Goal: Check status: Check status

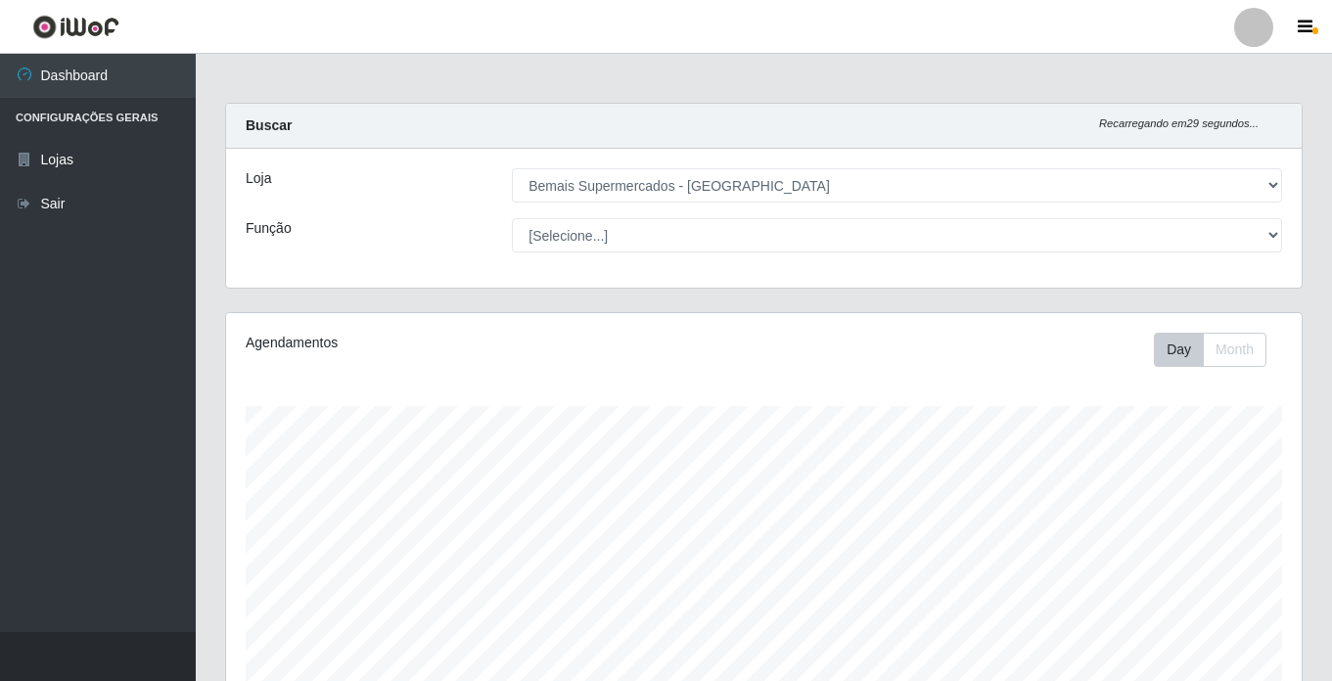
select select "250"
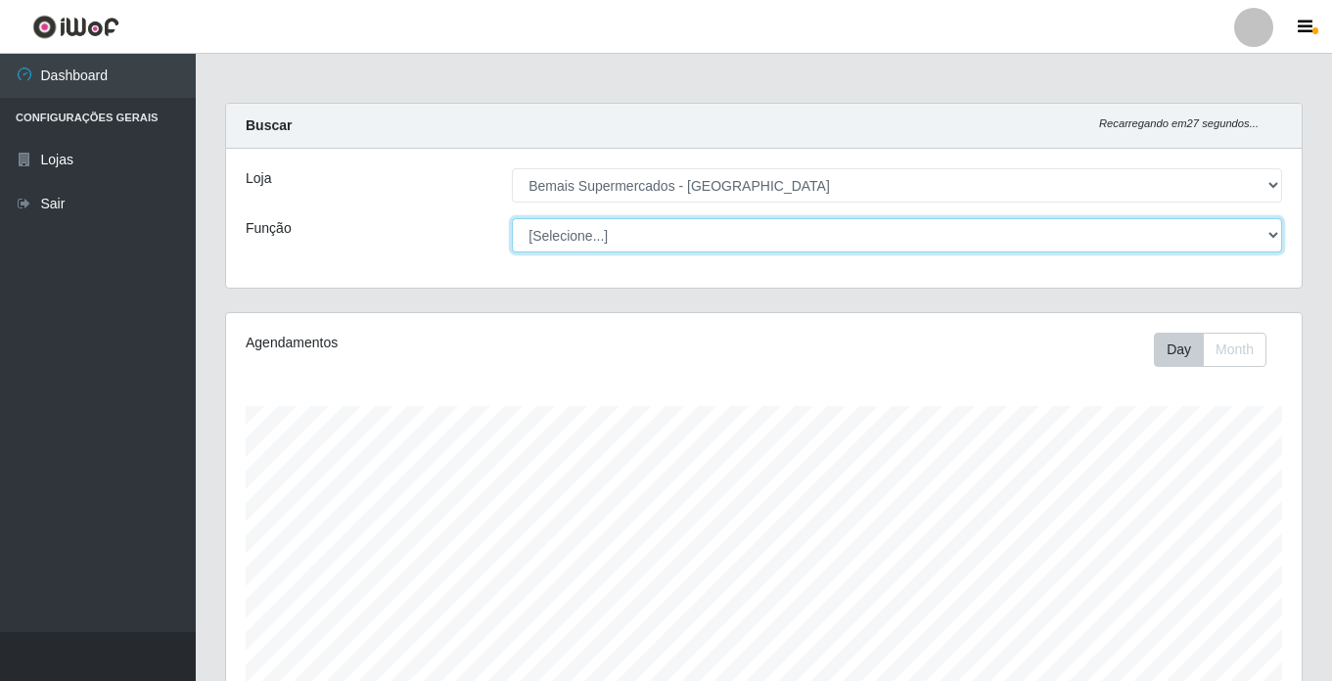
click at [596, 231] on select "[Selecione...] ASG ASG + ASG ++ Auxiliar de Estacionamento Auxiliar de Estacion…" at bounding box center [897, 235] width 770 height 34
click at [512, 218] on select "[Selecione...] ASG ASG + ASG ++ Auxiliar de Estacionamento Auxiliar de Estacion…" at bounding box center [897, 235] width 770 height 34
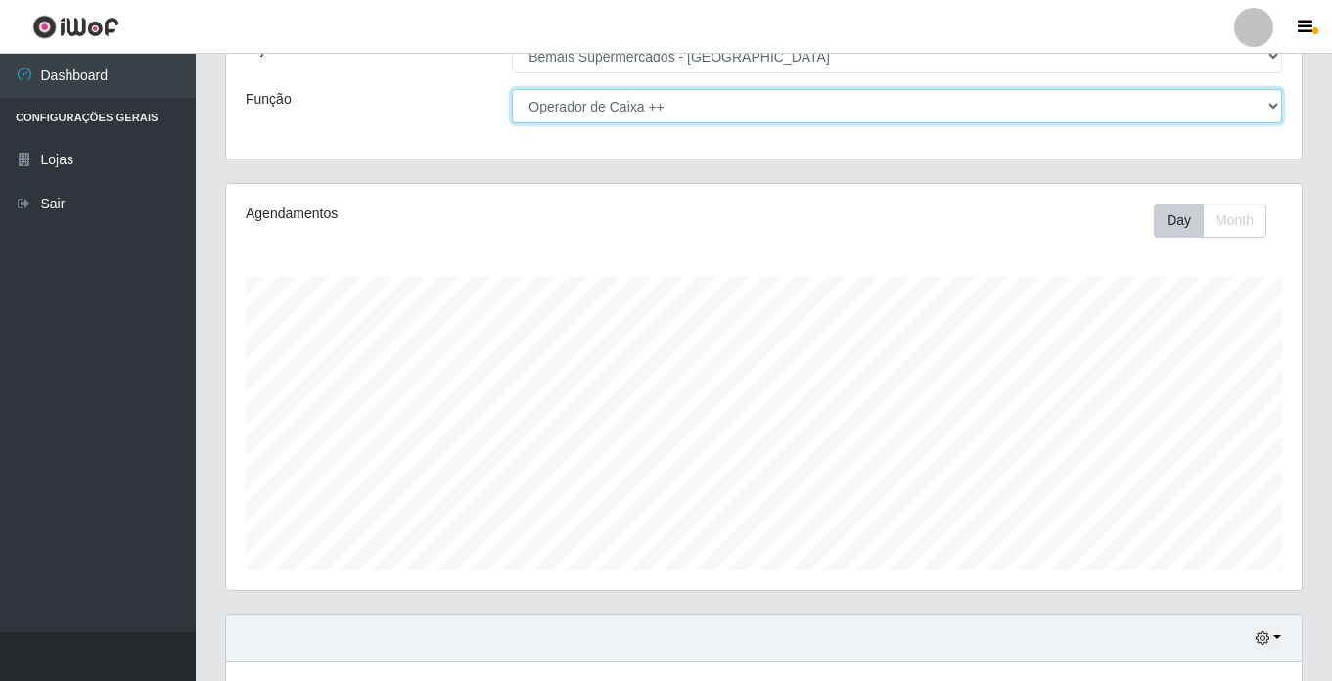
scroll to position [270, 0]
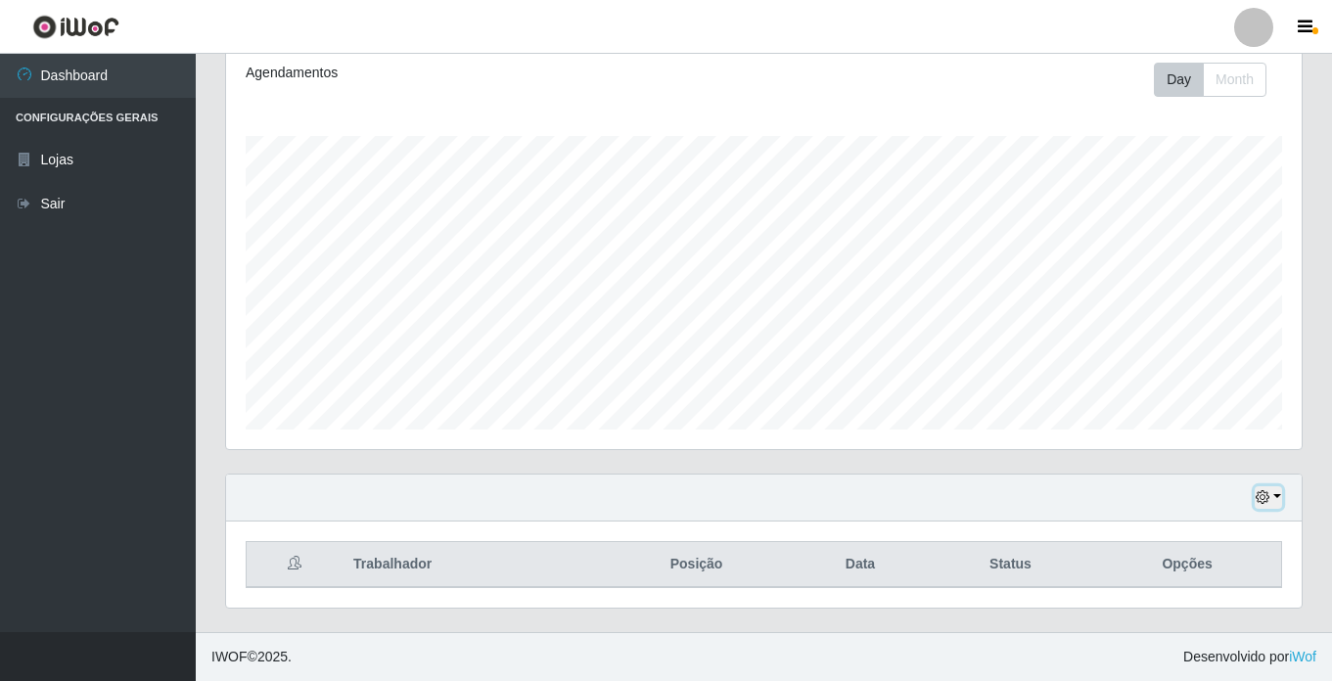
click at [1280, 493] on button "button" at bounding box center [1268, 497] width 27 height 23
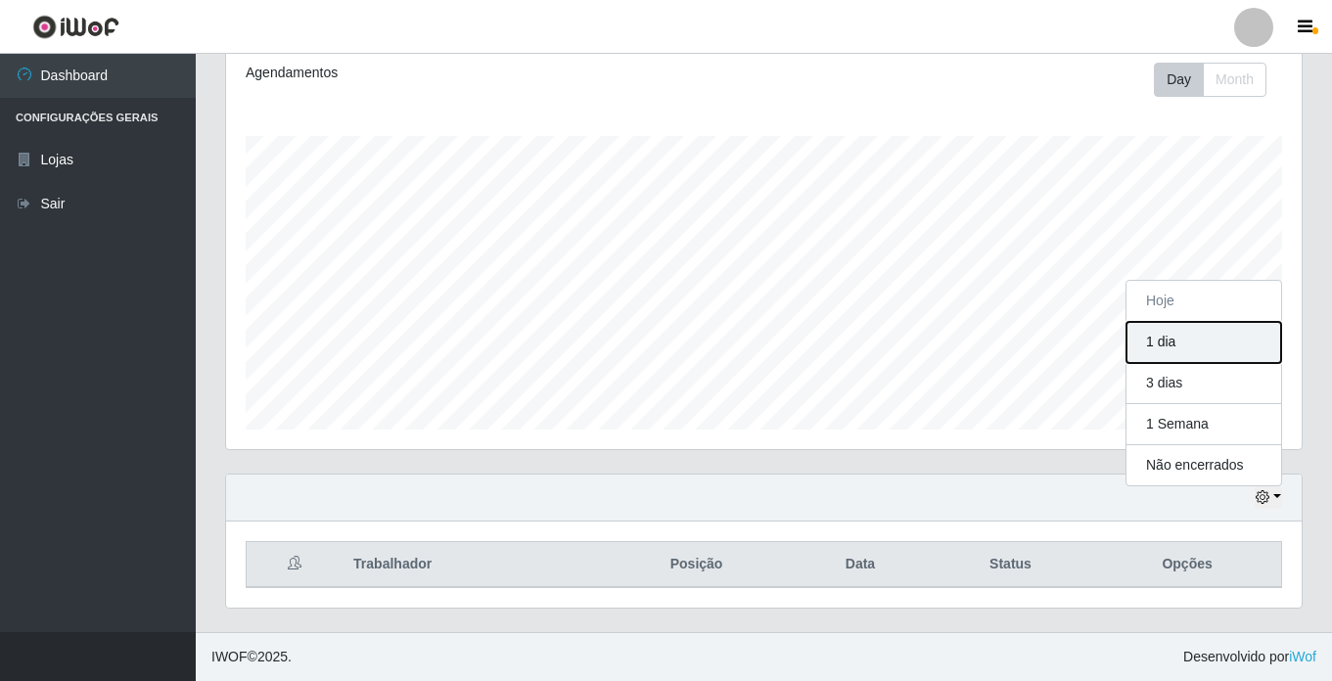
click at [1198, 362] on button "1 dia" at bounding box center [1204, 342] width 155 height 41
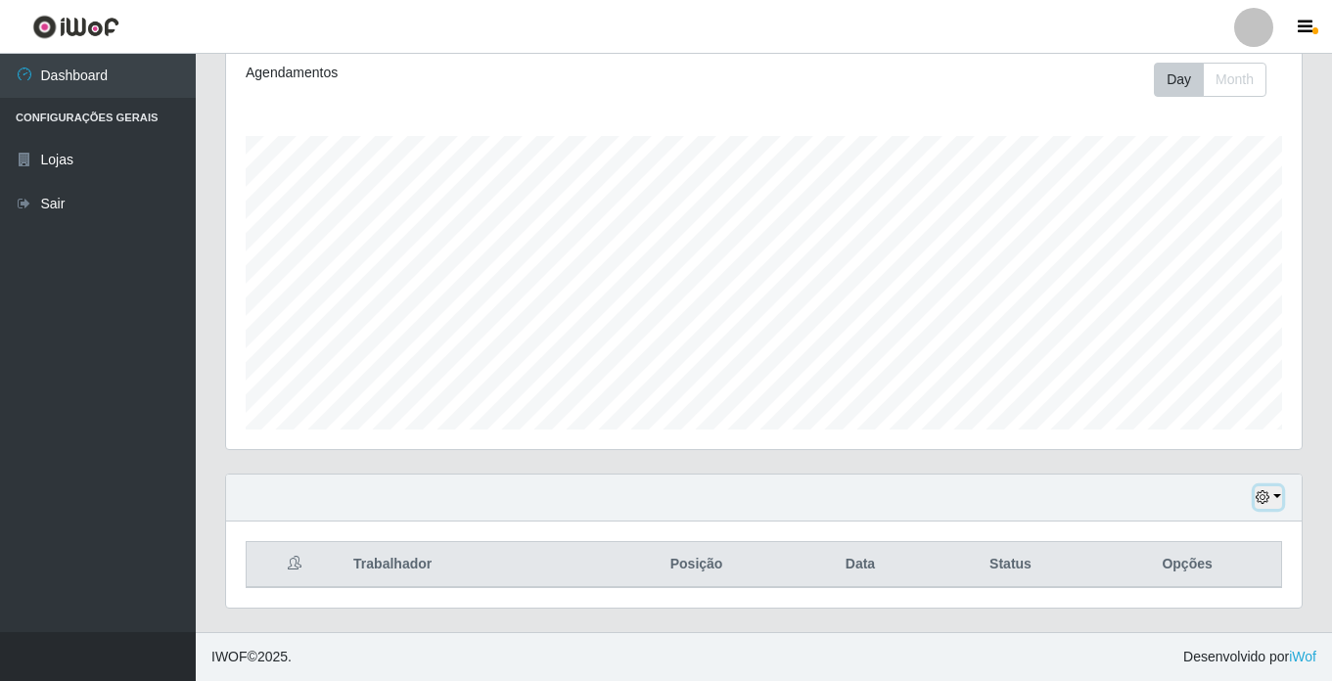
click at [1278, 492] on button "button" at bounding box center [1268, 497] width 27 height 23
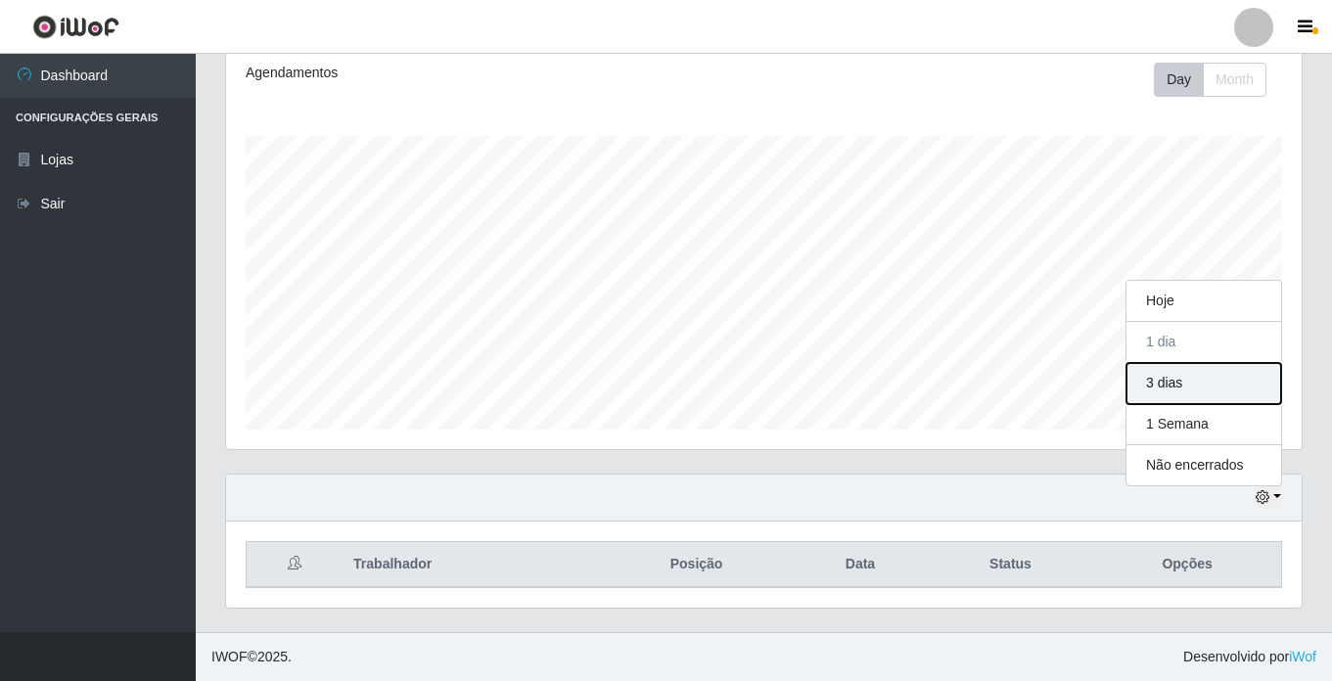
click at [1229, 387] on button "3 dias" at bounding box center [1204, 383] width 155 height 41
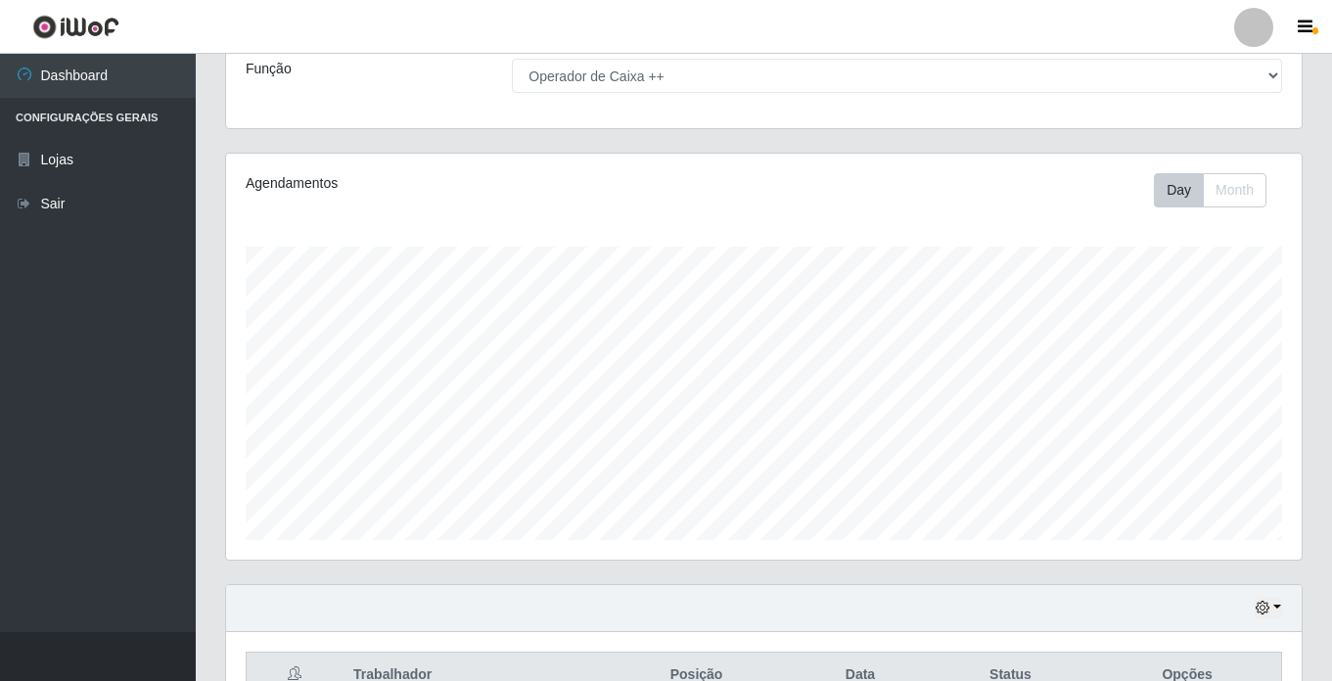
scroll to position [270, 0]
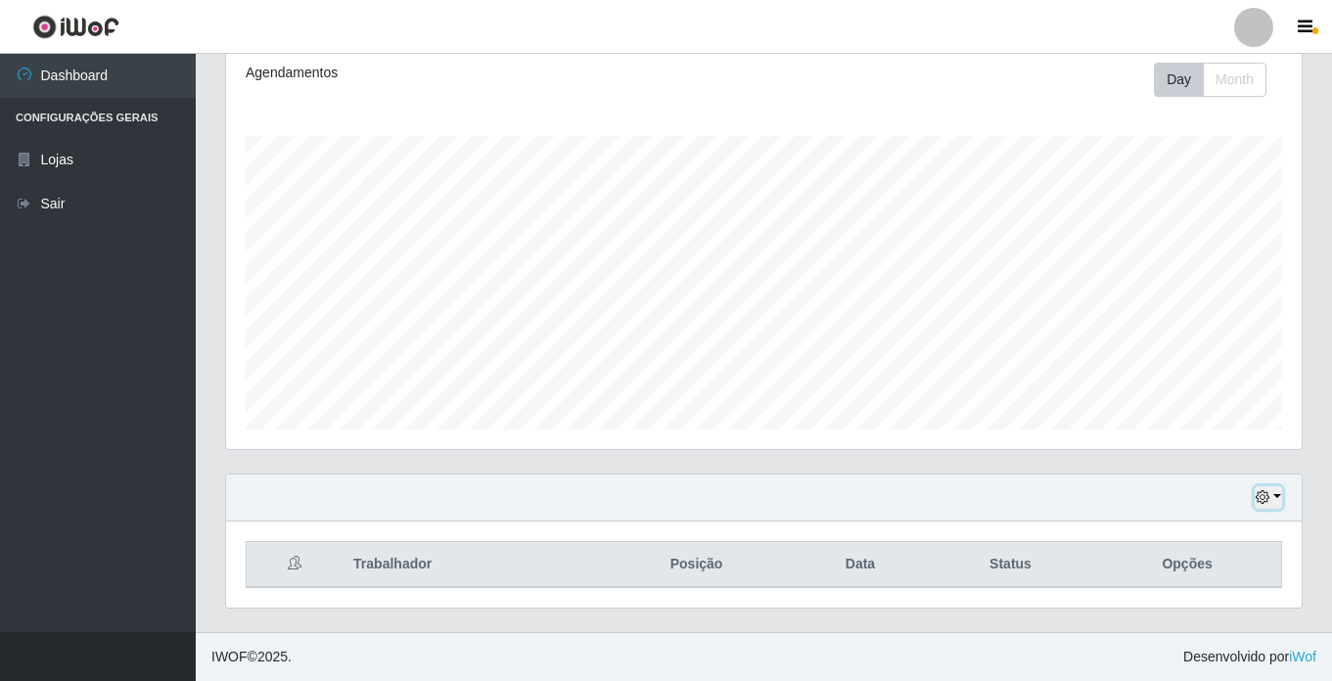
click at [1269, 493] on icon "button" at bounding box center [1263, 497] width 14 height 14
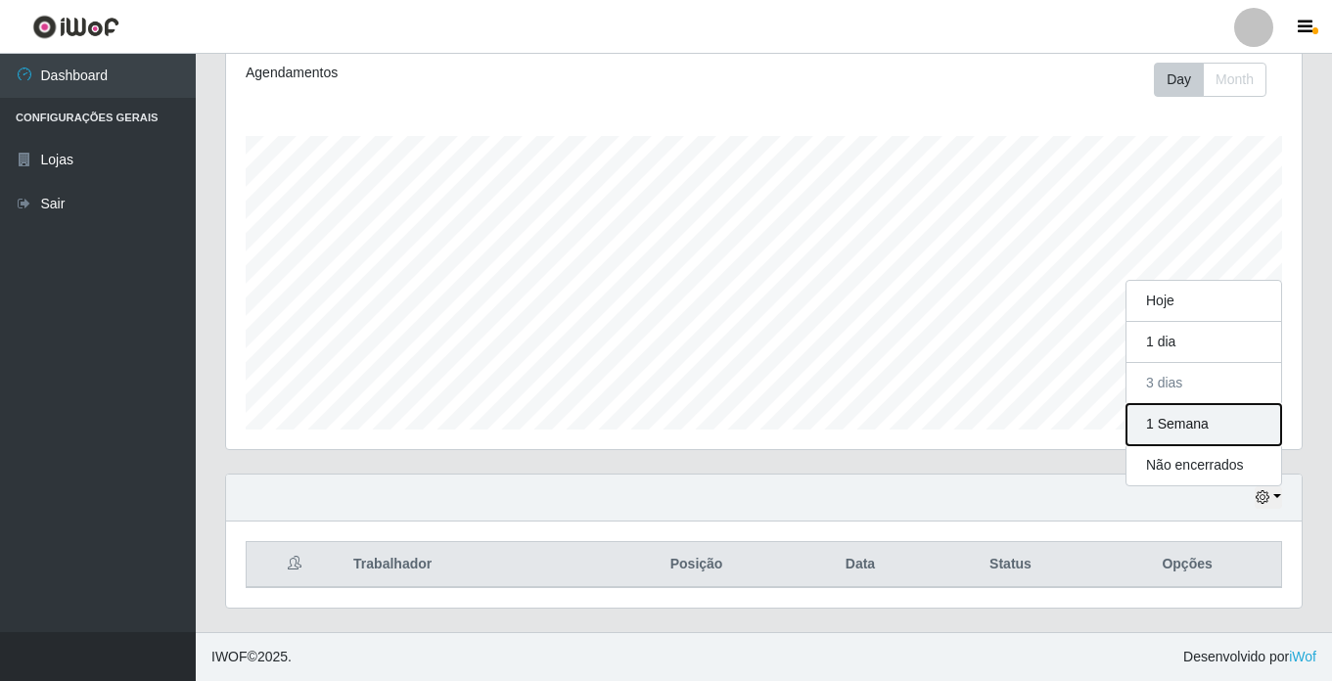
click at [1176, 429] on button "1 Semana" at bounding box center [1204, 424] width 155 height 41
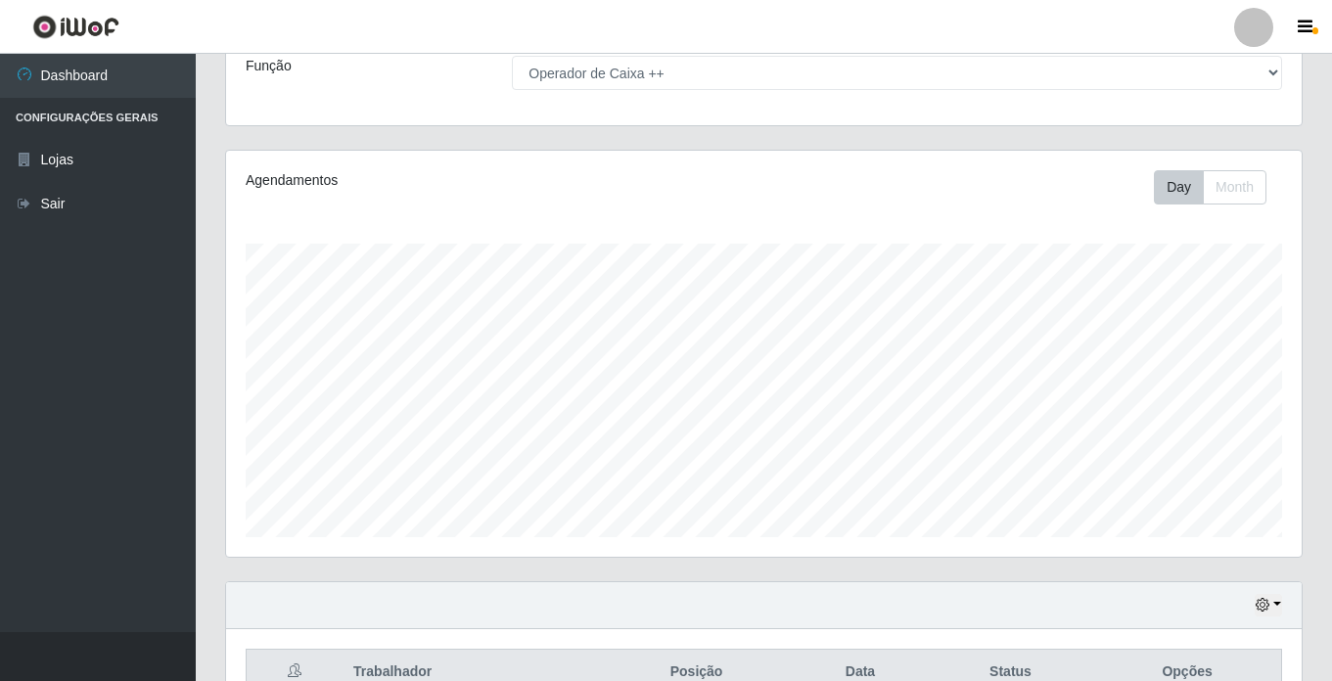
scroll to position [0, 0]
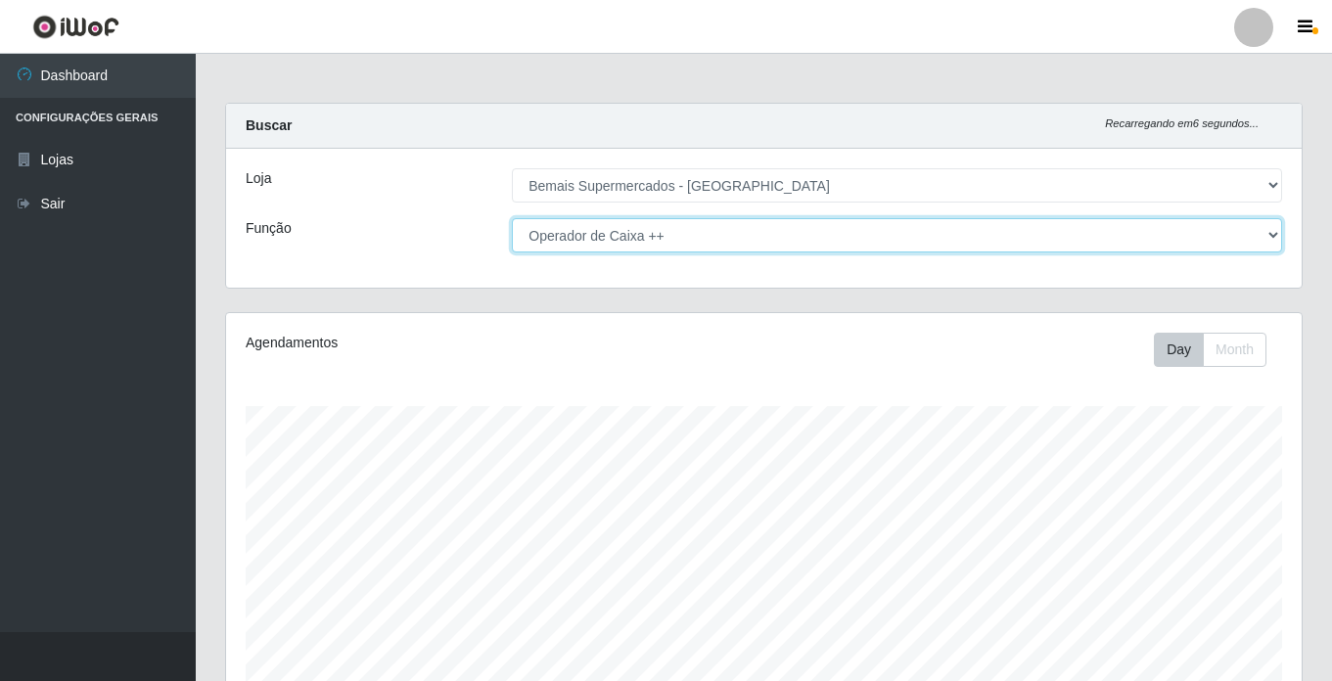
drag, startPoint x: 627, startPoint y: 229, endPoint x: 626, endPoint y: 242, distance: 12.8
click at [627, 229] on select "[Selecione...] ASG ASG + ASG ++ Auxiliar de Estacionamento Auxiliar de Estacion…" at bounding box center [897, 235] width 770 height 34
click at [512, 218] on select "[Selecione...] ASG ASG + ASG ++ Auxiliar de Estacionamento Auxiliar de Estacion…" at bounding box center [897, 235] width 770 height 34
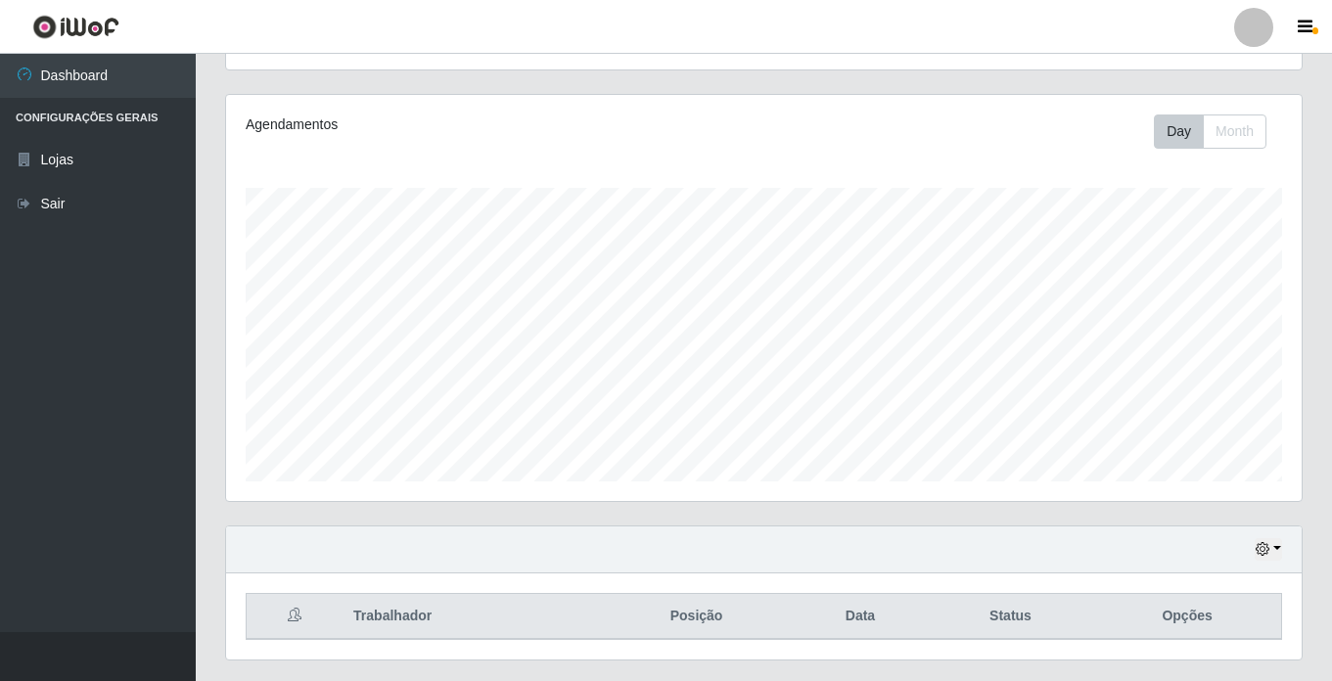
scroll to position [270, 0]
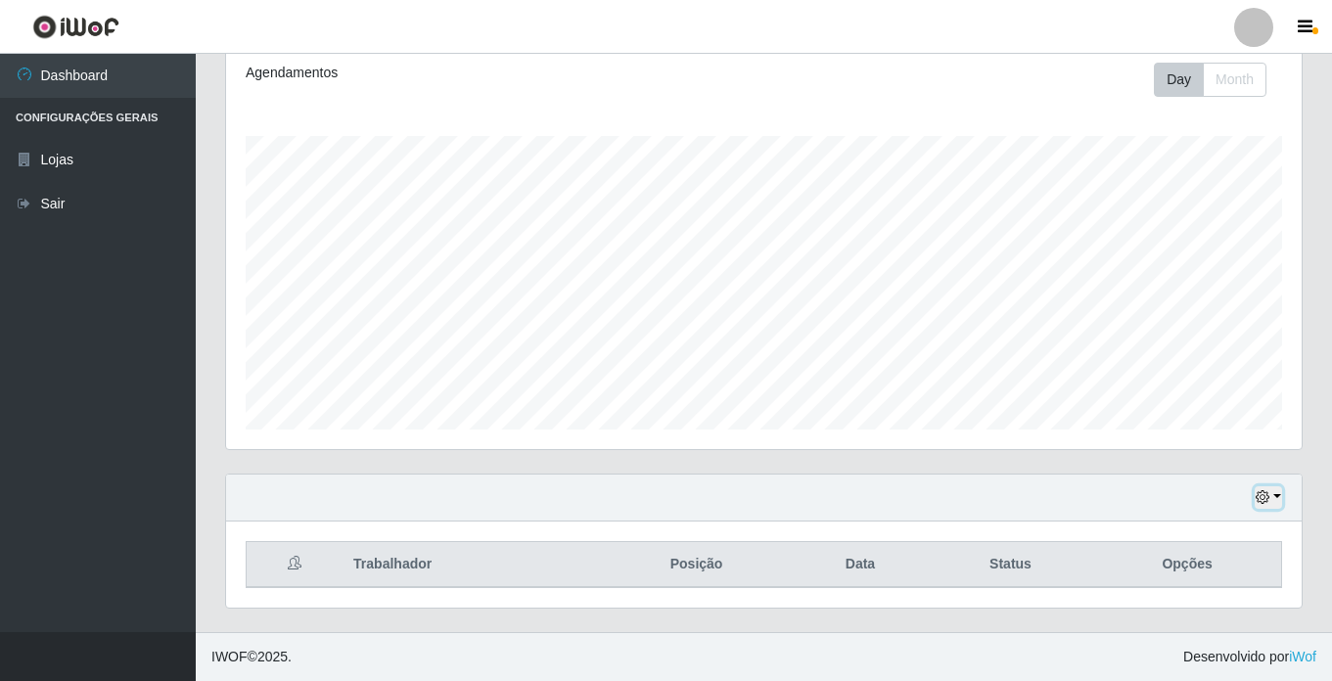
click at [1276, 499] on button "button" at bounding box center [1268, 497] width 27 height 23
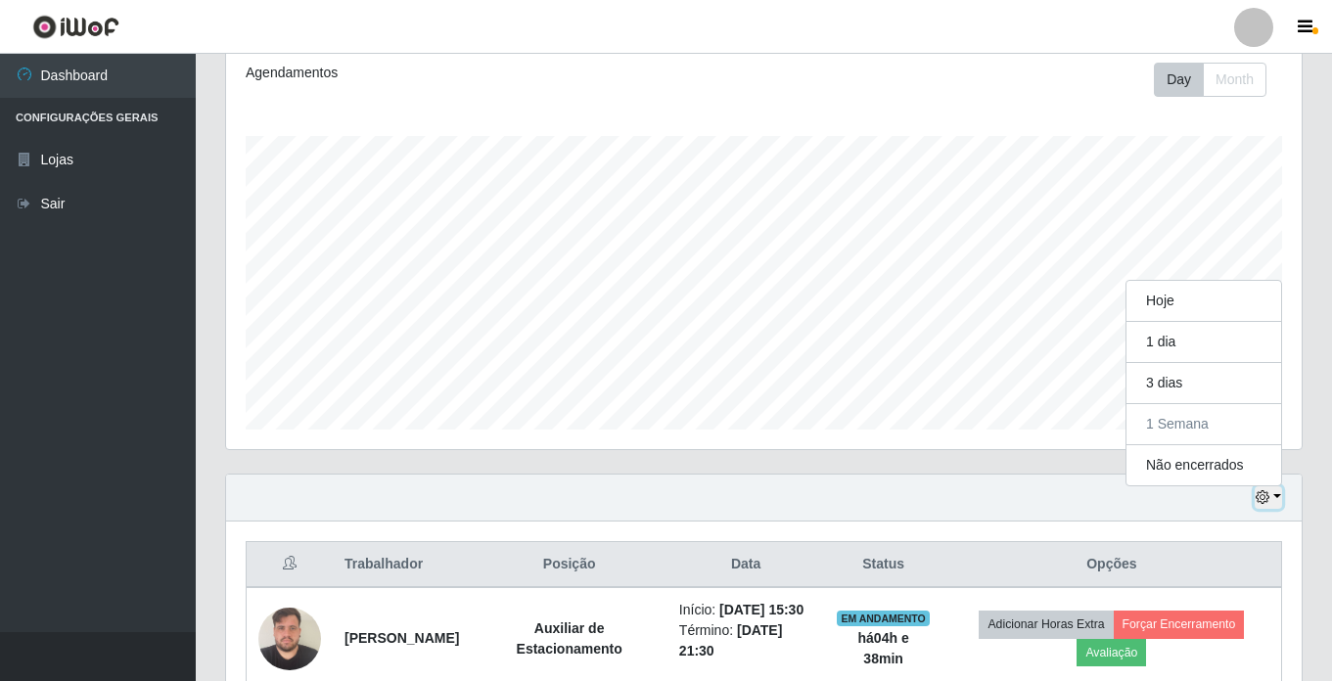
click at [1267, 498] on icon "button" at bounding box center [1263, 497] width 14 height 14
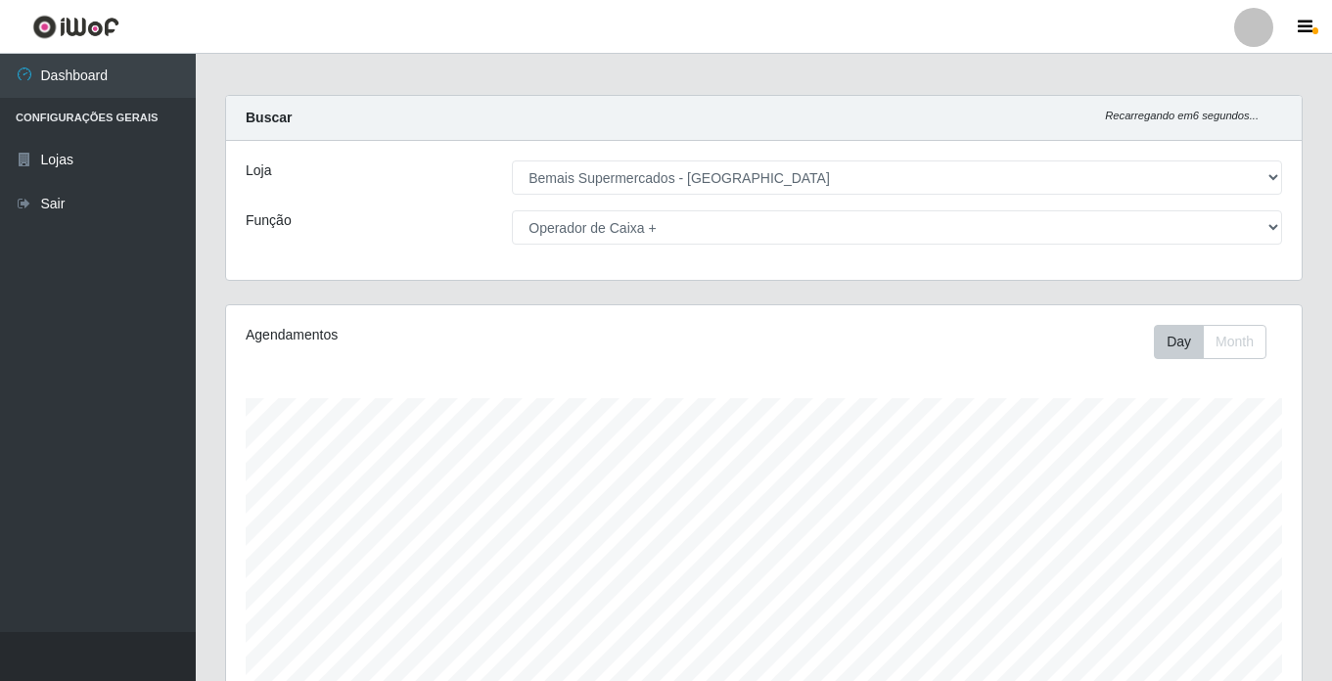
scroll to position [0, 0]
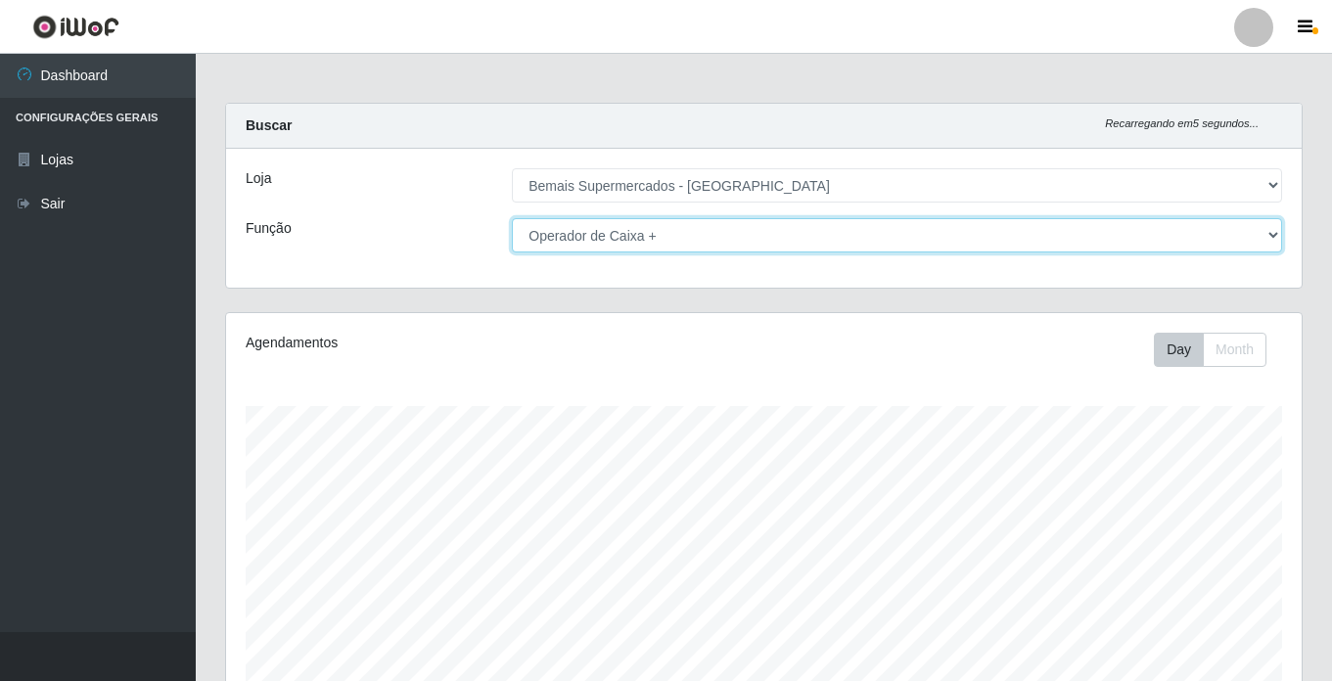
click at [713, 235] on select "[Selecione...] ASG ASG + ASG ++ Auxiliar de Estacionamento Auxiliar de Estacion…" at bounding box center [897, 235] width 770 height 34
click at [512, 218] on select "[Selecione...] ASG ASG + ASG ++ Auxiliar de Estacionamento Auxiliar de Estacion…" at bounding box center [897, 235] width 770 height 34
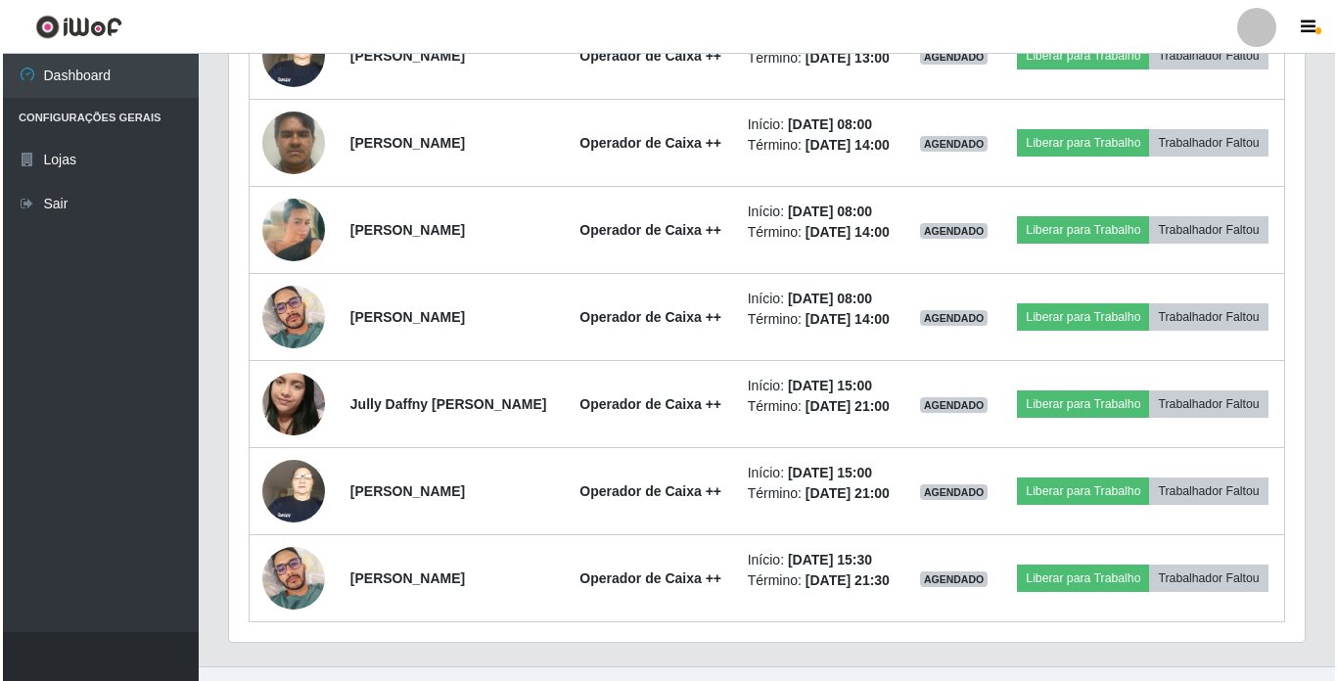
scroll to position [857, 0]
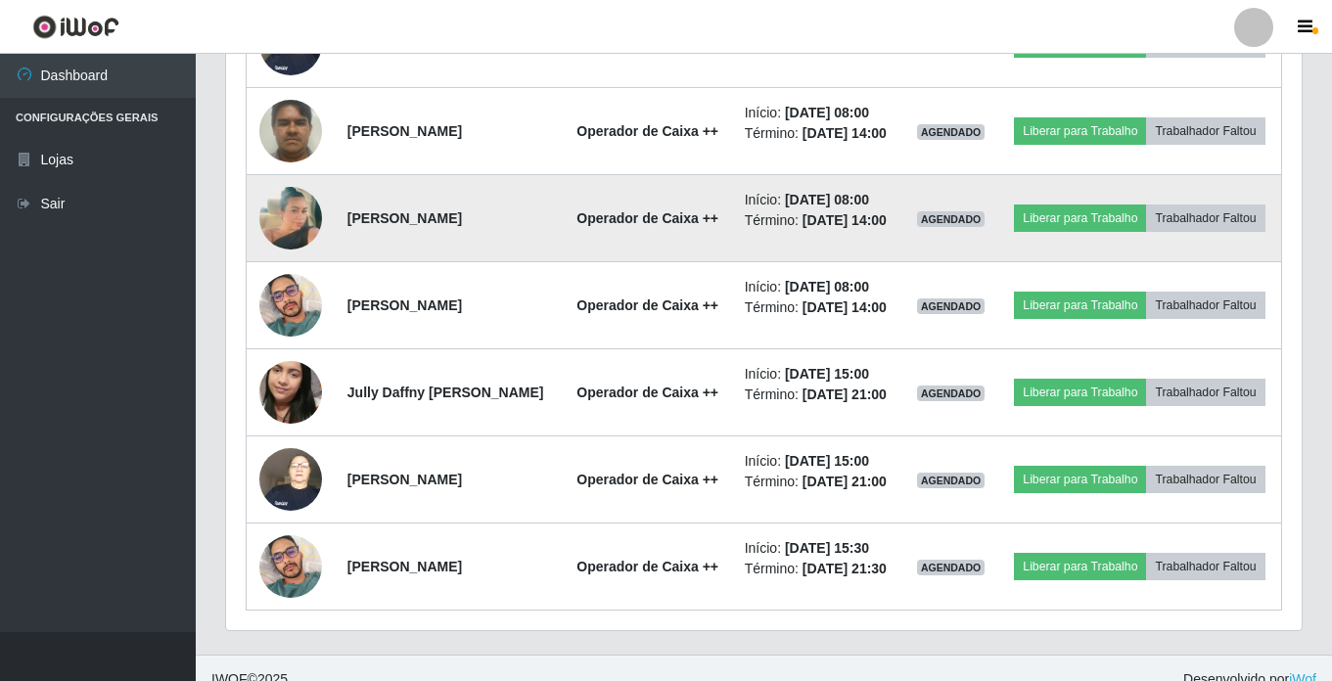
click at [300, 245] on img at bounding box center [290, 218] width 63 height 112
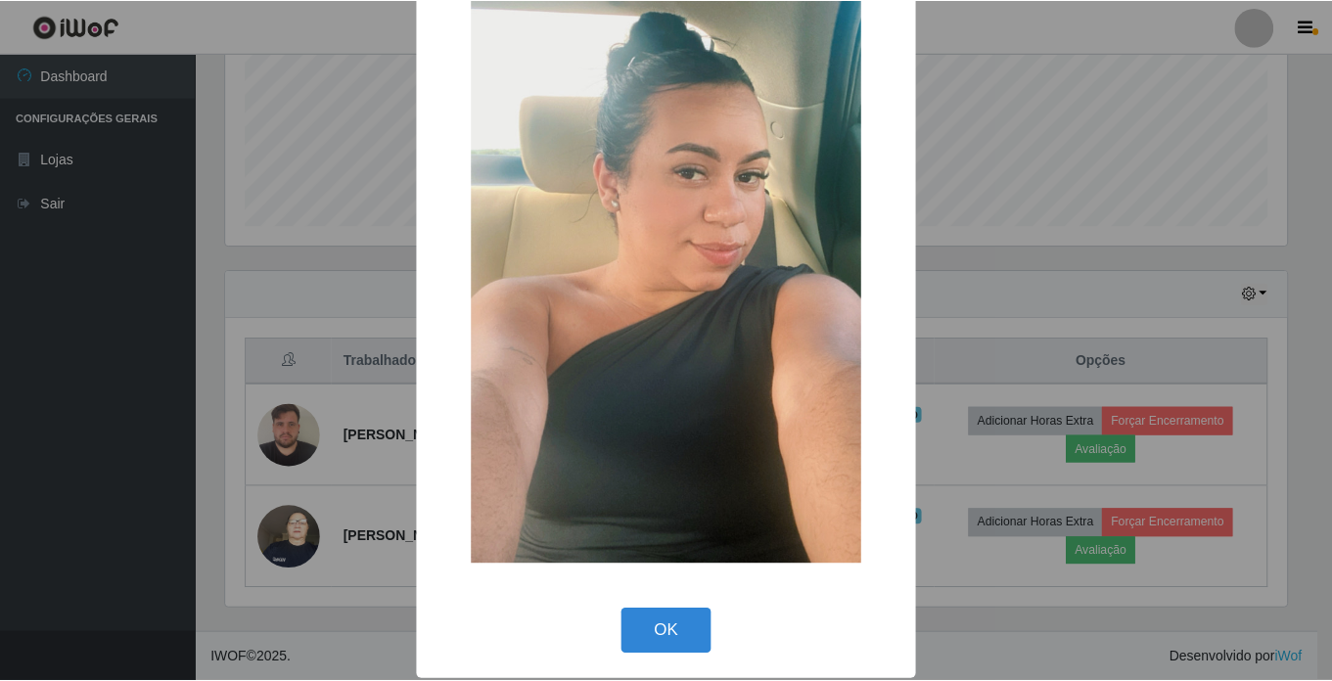
scroll to position [186, 0]
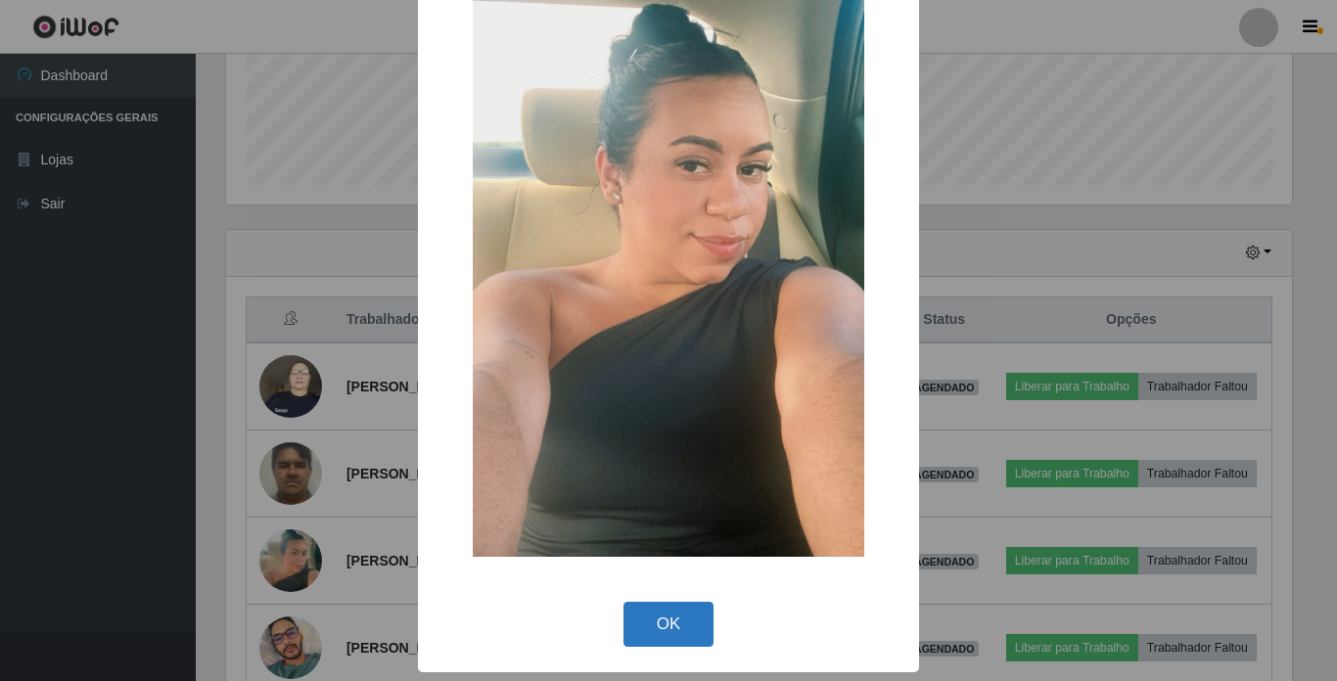
click at [653, 618] on button "OK" at bounding box center [668, 625] width 91 height 46
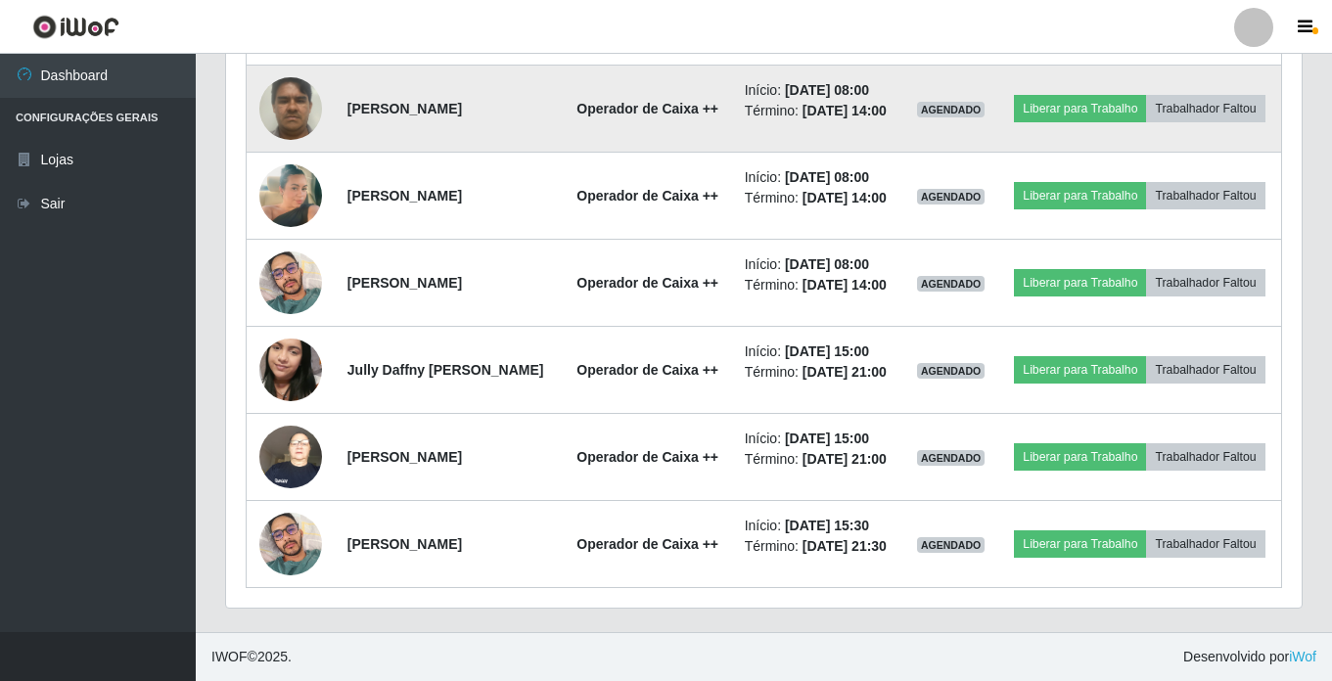
scroll to position [0, 0]
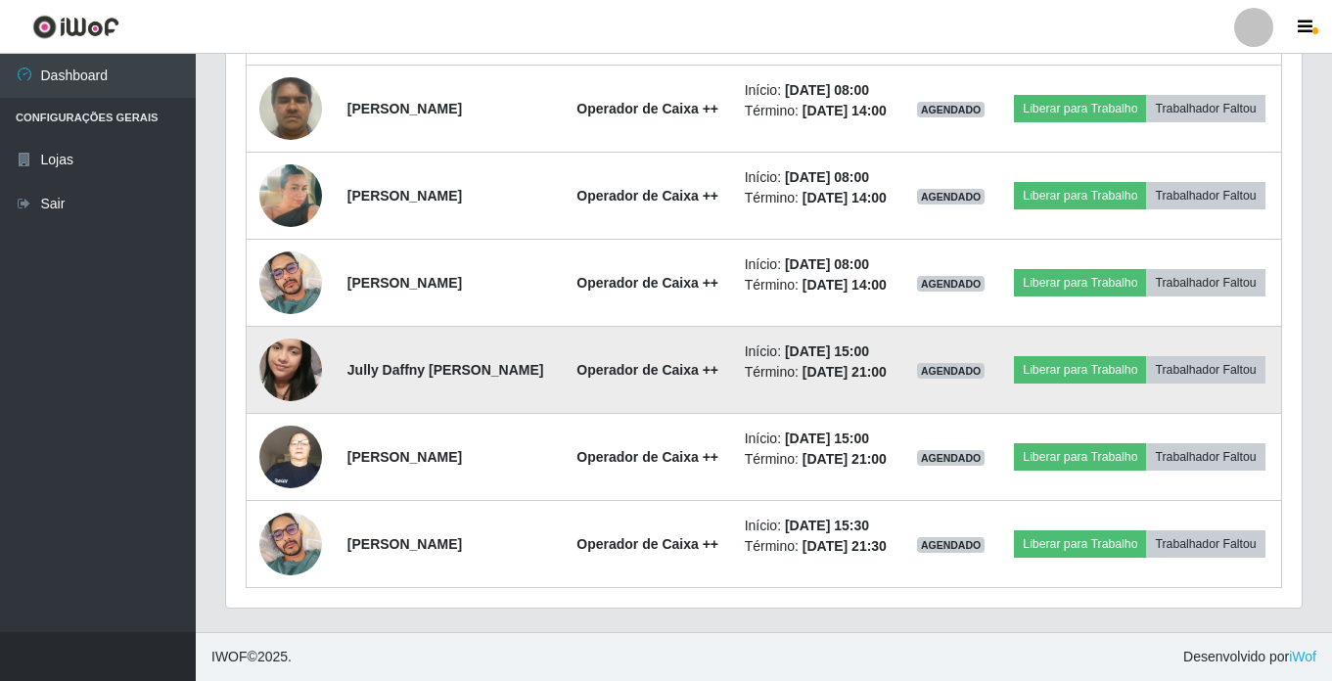
click at [288, 426] on img at bounding box center [290, 370] width 63 height 112
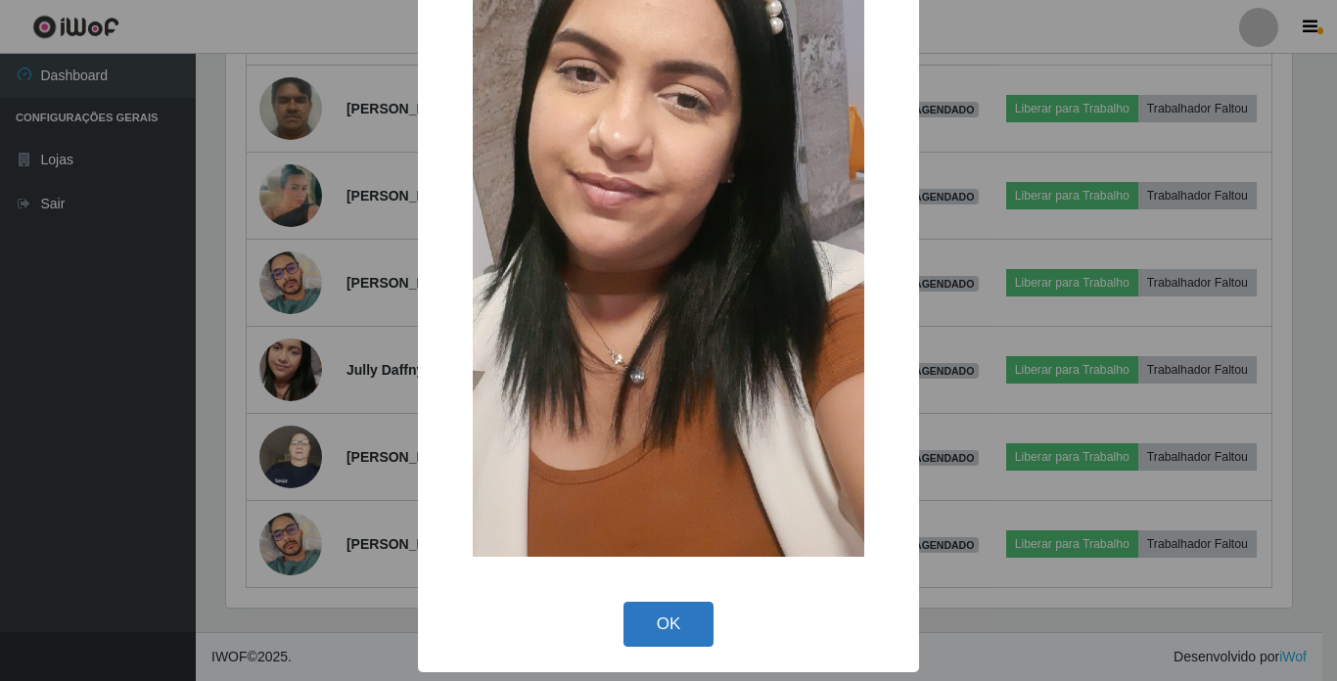
click at [672, 624] on button "OK" at bounding box center [668, 625] width 91 height 46
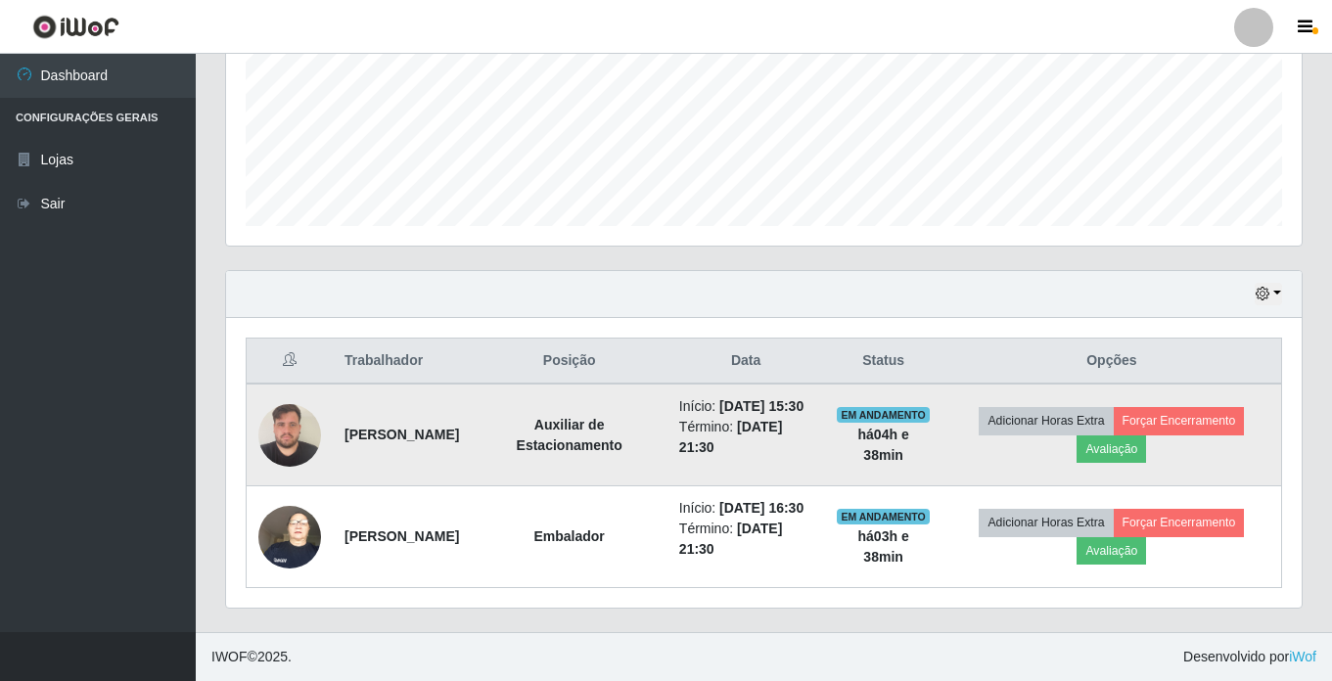
click at [274, 428] on img at bounding box center [289, 434] width 63 height 83
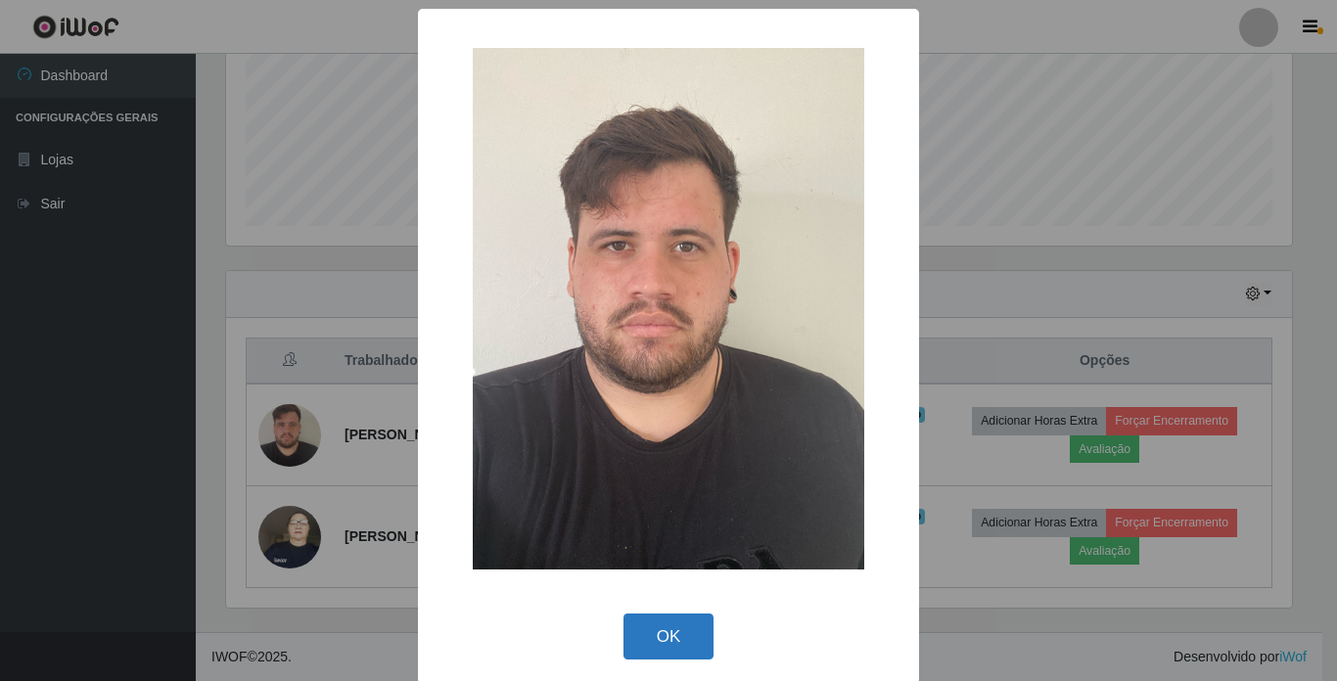
click at [641, 629] on button "OK" at bounding box center [668, 637] width 91 height 46
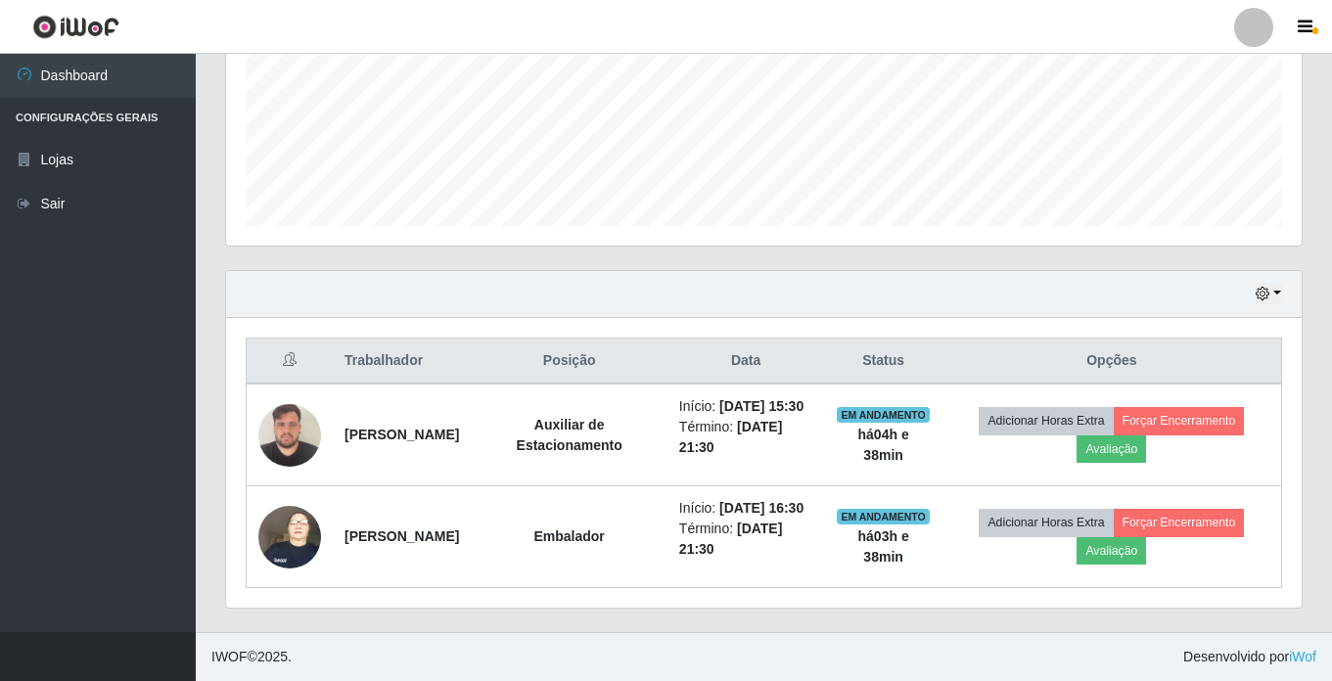
click at [1285, 271] on div "Hoje 1 dia 3 dias 1 Semana Não encerrados" at bounding box center [764, 294] width 1076 height 47
click at [1274, 283] on button "button" at bounding box center [1268, 294] width 27 height 23
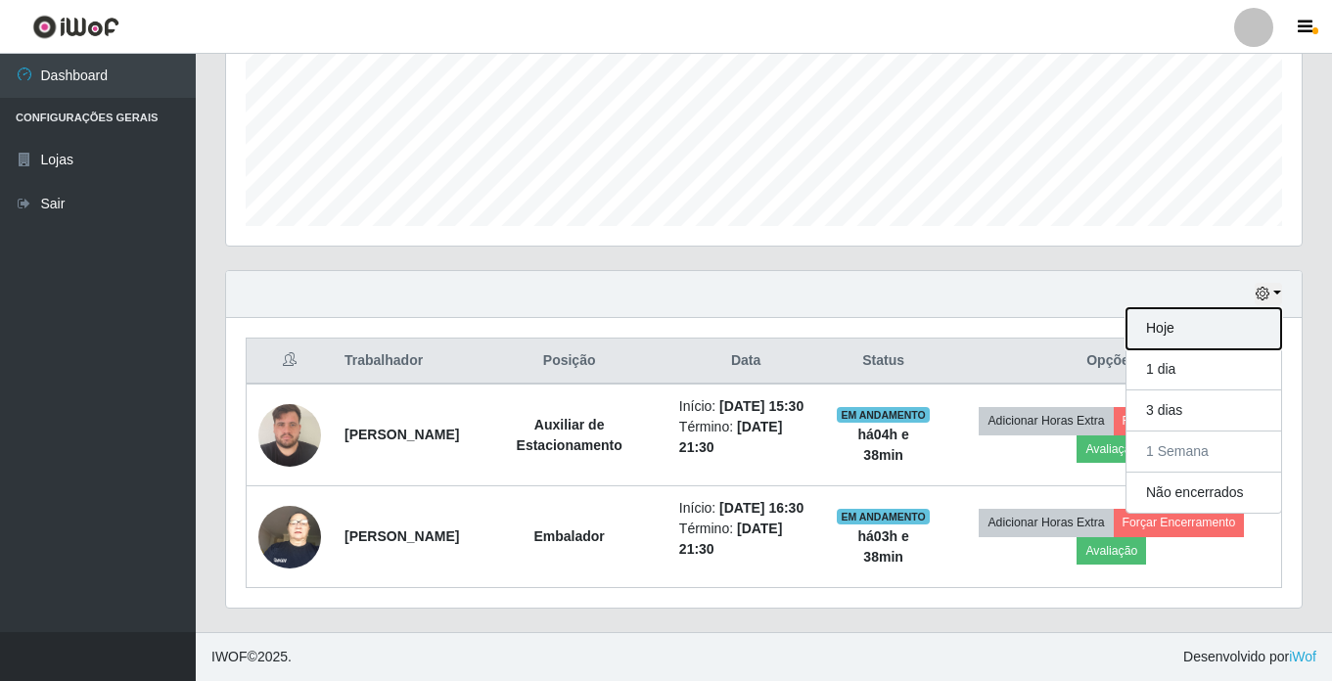
click at [1249, 308] on button "Hoje" at bounding box center [1204, 328] width 155 height 41
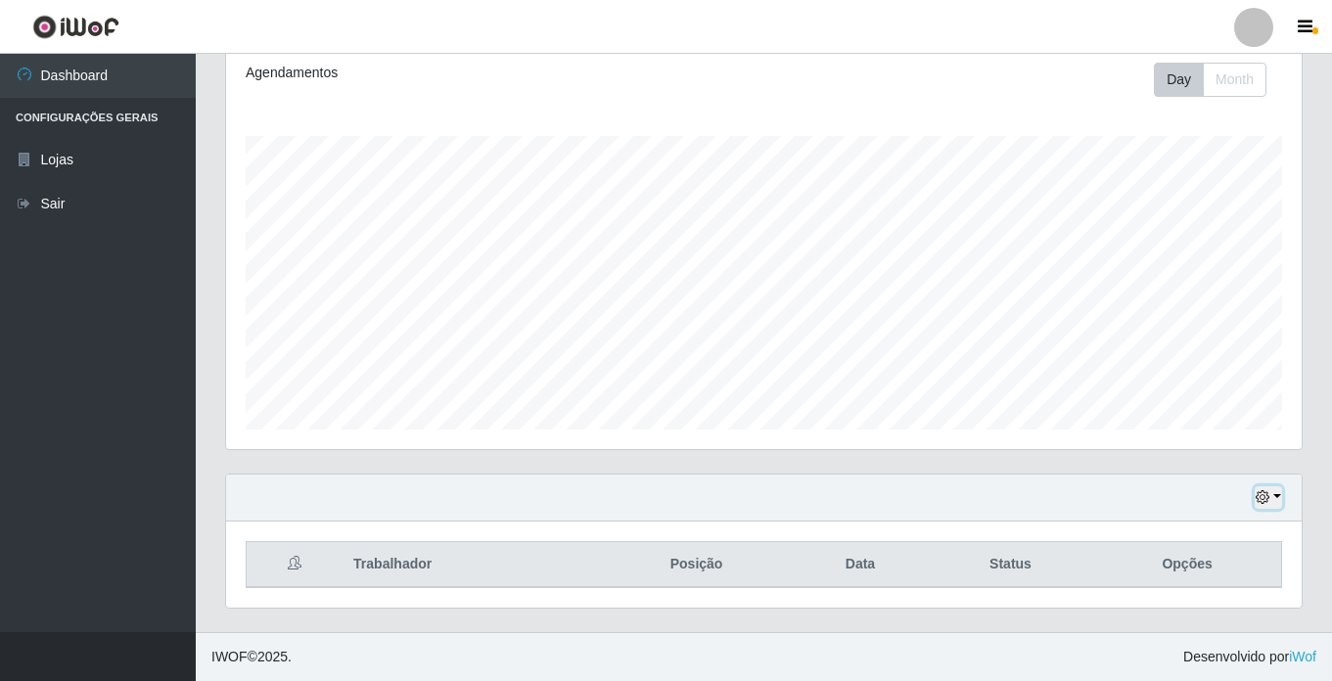
click at [1271, 496] on button "button" at bounding box center [1268, 497] width 27 height 23
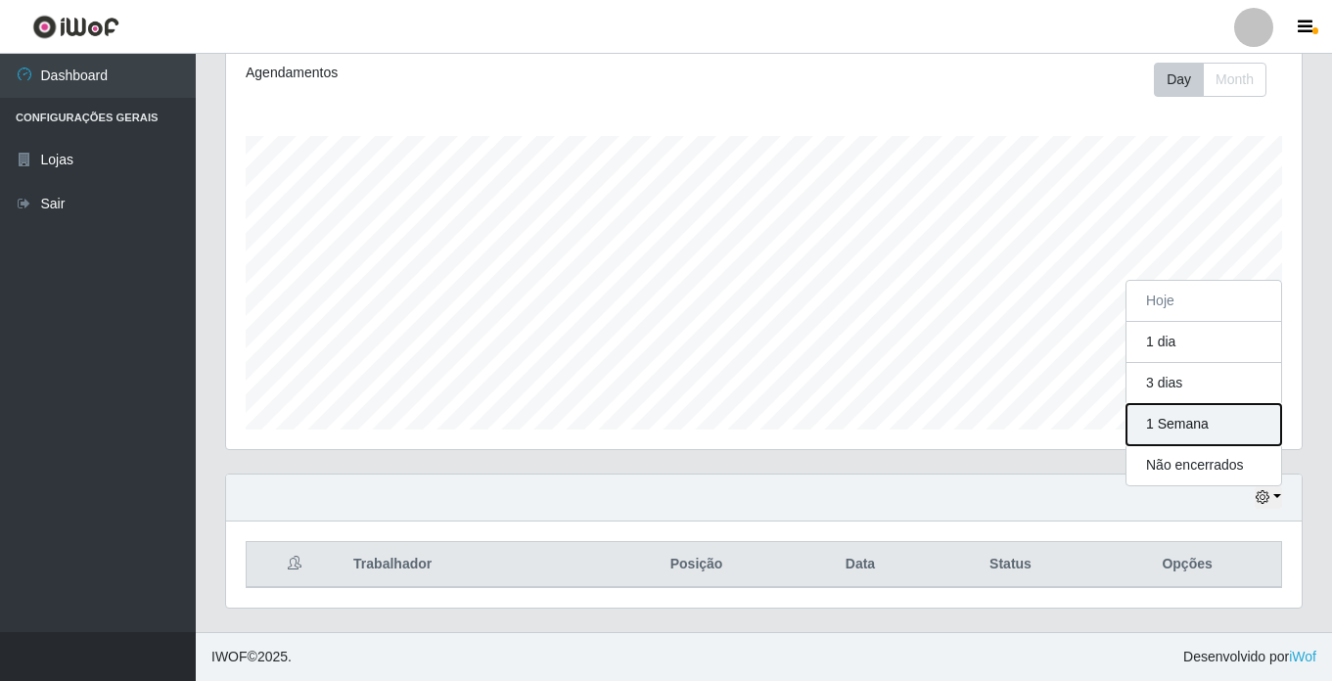
click at [1212, 416] on button "1 Semana" at bounding box center [1204, 424] width 155 height 41
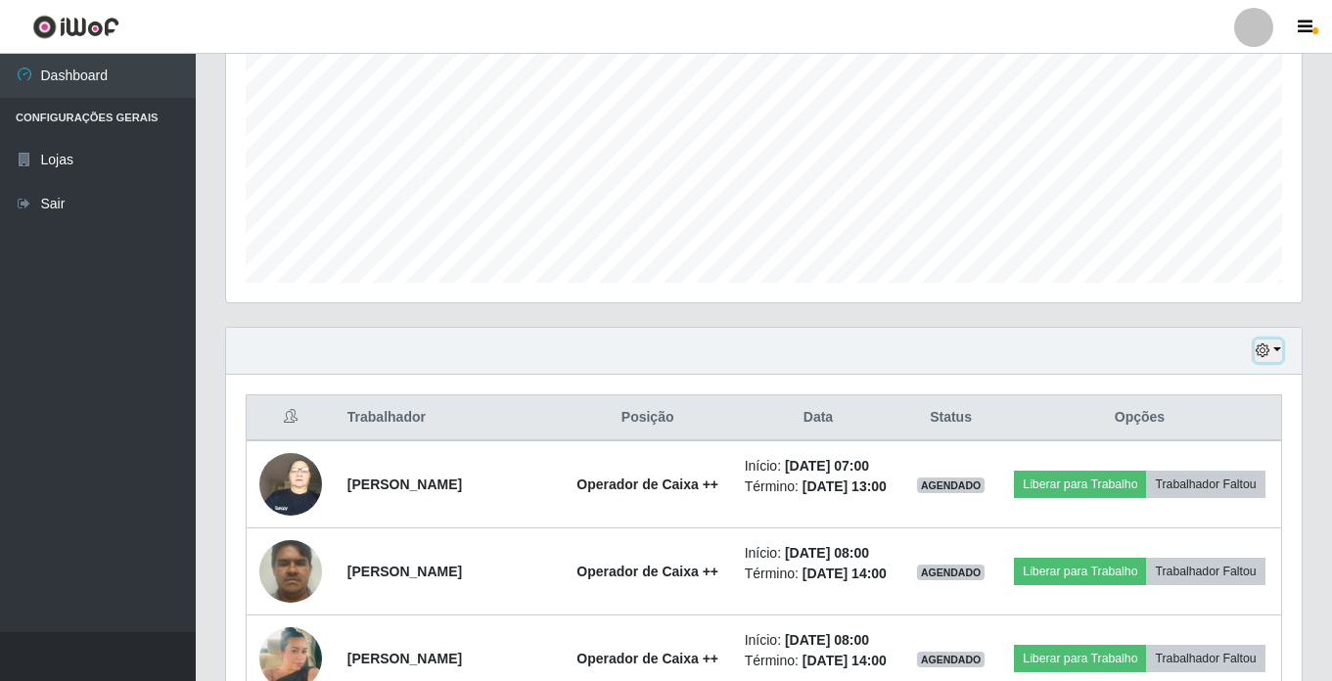
click at [1269, 348] on icon "button" at bounding box center [1263, 351] width 14 height 14
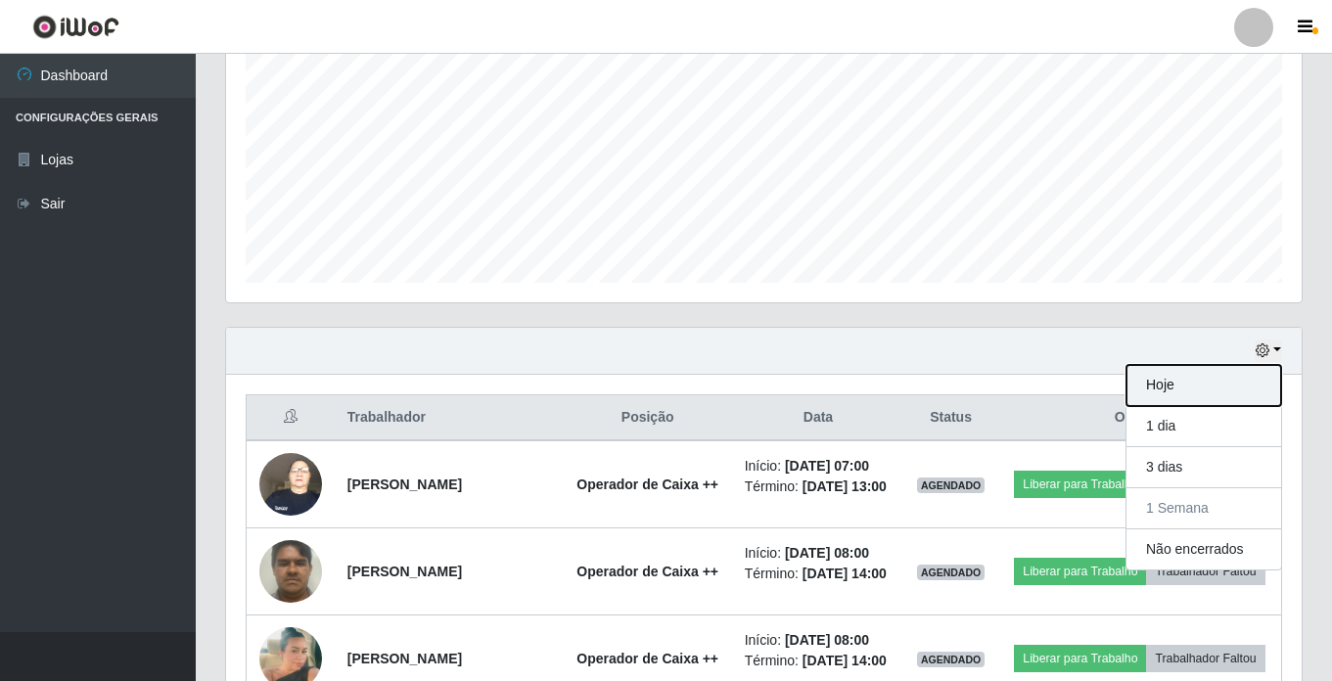
click at [1226, 384] on button "Hoje" at bounding box center [1204, 385] width 155 height 41
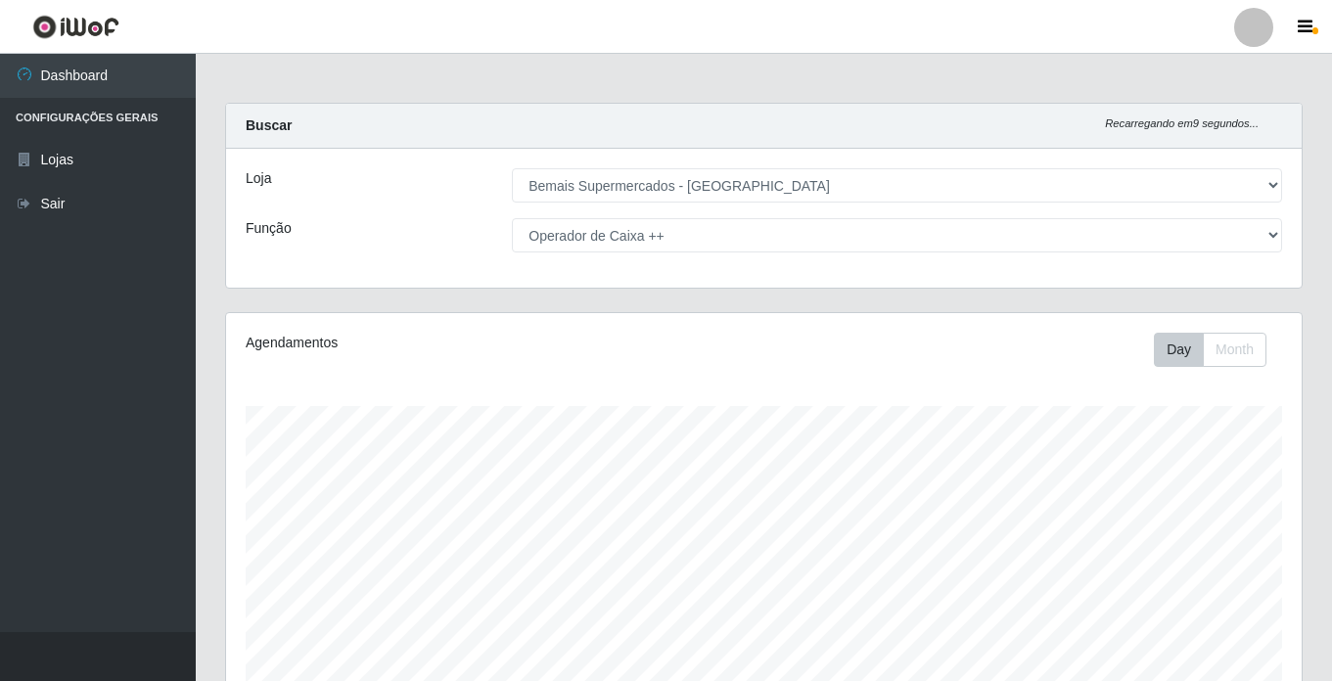
drag, startPoint x: 595, startPoint y: 254, endPoint x: 595, endPoint y: 242, distance: 12.7
click at [595, 251] on div "Loja [Selecione...] Bemais Supermercados - Cidade Universitária Função [Selecio…" at bounding box center [764, 218] width 1076 height 139
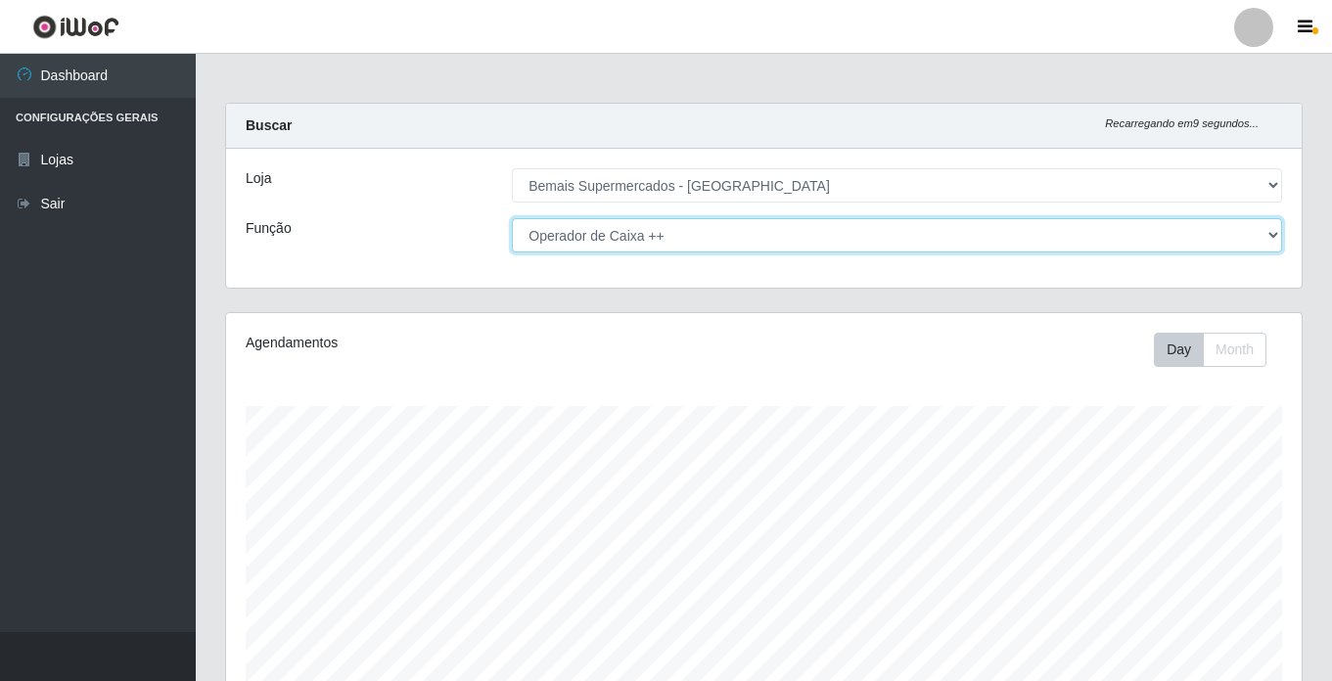
click at [595, 242] on select "[Selecione...] ASG ASG + ASG ++ Auxiliar de Estacionamento Auxiliar de Estacion…" at bounding box center [897, 235] width 770 height 34
select select "[Selecione...]"
click at [512, 218] on select "[Selecione...] ASG ASG + ASG ++ Auxiliar de Estacionamento Auxiliar de Estacion…" at bounding box center [897, 235] width 770 height 34
